Goal: Ask a question

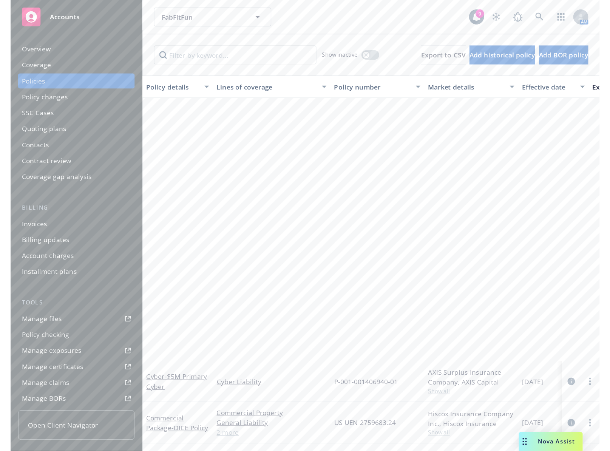
scroll to position [256, 0]
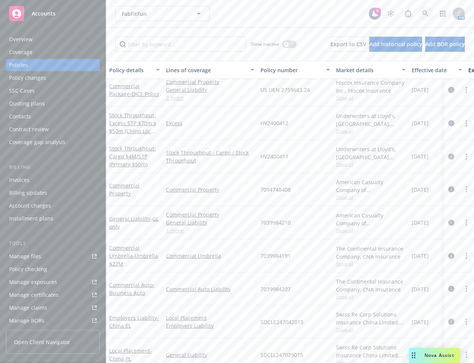
click at [418, 9] on link at bounding box center [425, 13] width 15 height 15
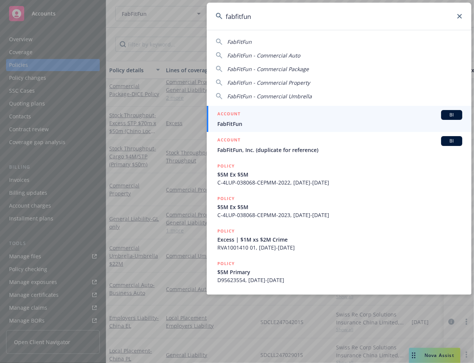
type input "fabfitfun"
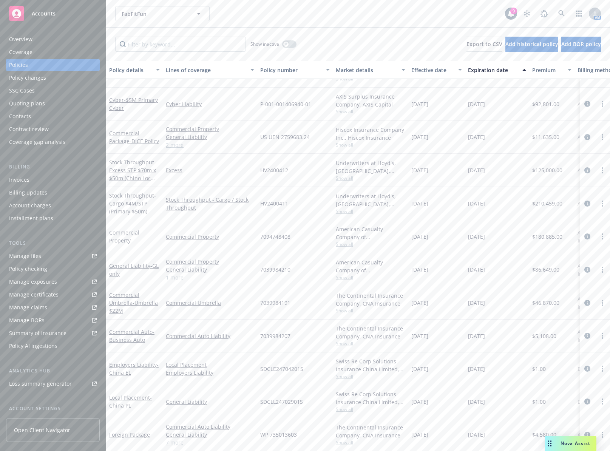
scroll to position [208, 0]
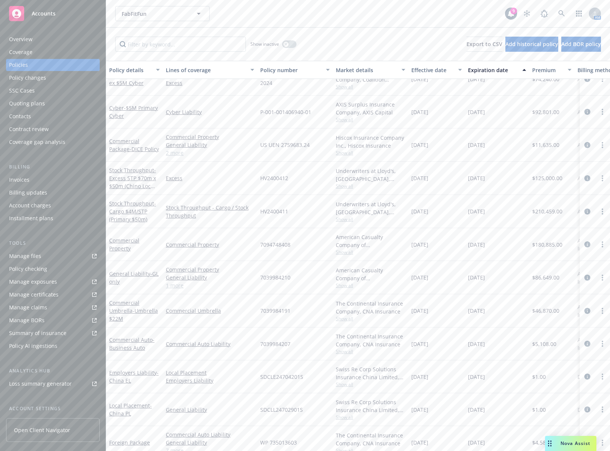
click at [473, 362] on span "Nova Assist" at bounding box center [575, 443] width 30 height 6
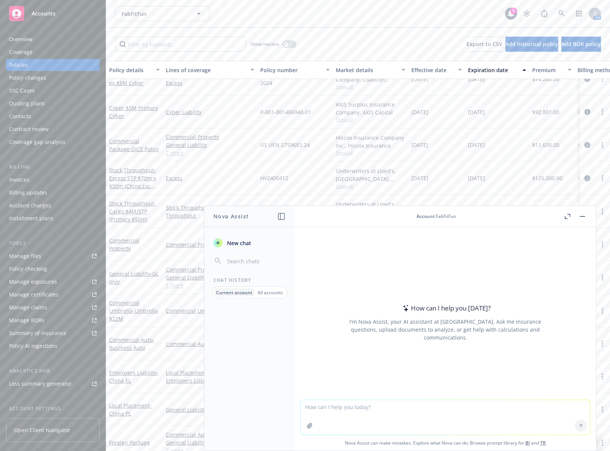
click at [397, 362] on textarea at bounding box center [445, 417] width 289 height 35
type textarea "c"
type textarea "i"
type textarea "what year did [US_STATE], specifically [GEOGRAPHIC_DATA] CA require commercial …"
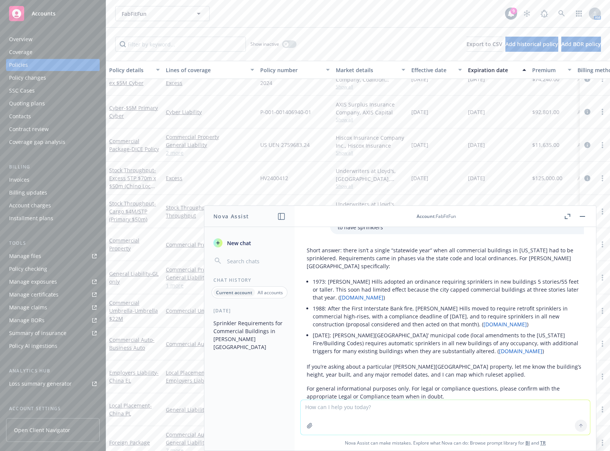
scroll to position [22, 0]
click at [405, 331] on li "[DATE]: [PERSON_NAME][GEOGRAPHIC_DATA]’ municipal code (local amendments to the…" at bounding box center [448, 342] width 271 height 27
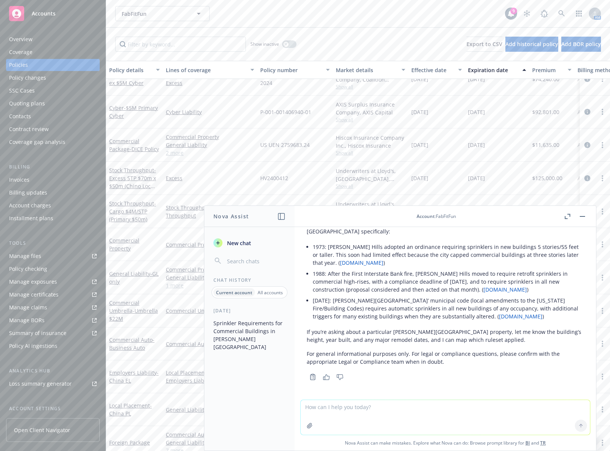
click at [429, 362] on textarea at bounding box center [445, 417] width 289 height 35
click at [432, 362] on textarea at bounding box center [445, 417] width 289 height 35
click at [447, 362] on textarea "3 stories, year built 1986," at bounding box center [445, 416] width 289 height 35
type textarea "3 stories, year built 1986, improvements done in [DATE] per LA Asessor's office…"
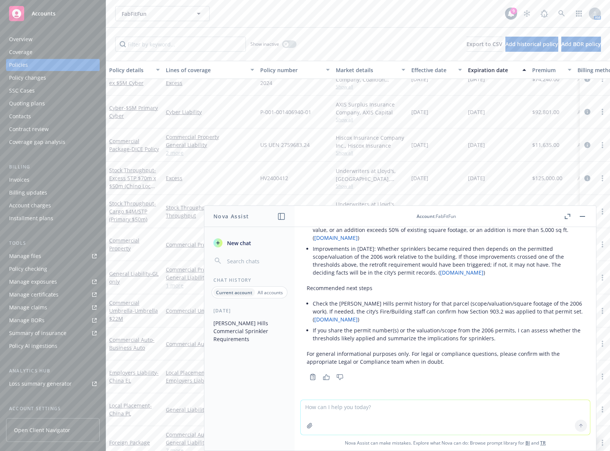
scroll to position [329, 0]
click at [411, 362] on textarea at bounding box center [445, 417] width 289 height 35
click at [431, 315] on li "Check the [PERSON_NAME] Hills permit history for that parcel (scope/valuation/s…" at bounding box center [448, 311] width 271 height 27
